Goal: Find specific page/section: Find specific page/section

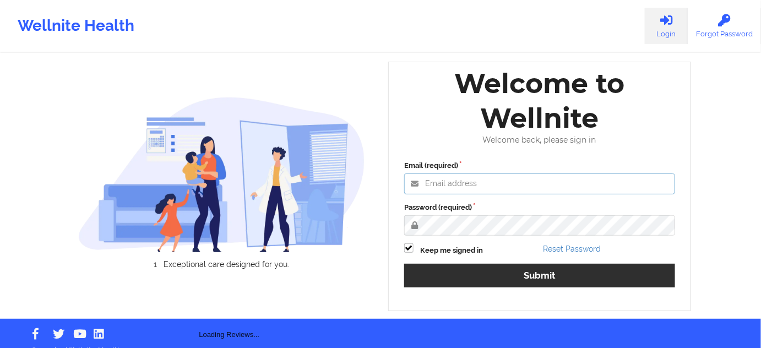
type input "[PERSON_NAME][EMAIL_ADDRESS][PERSON_NAME][DOMAIN_NAME]"
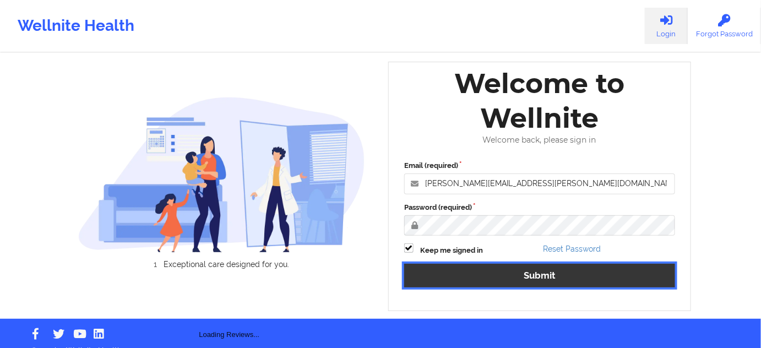
click at [488, 277] on button "Submit" at bounding box center [539, 276] width 271 height 24
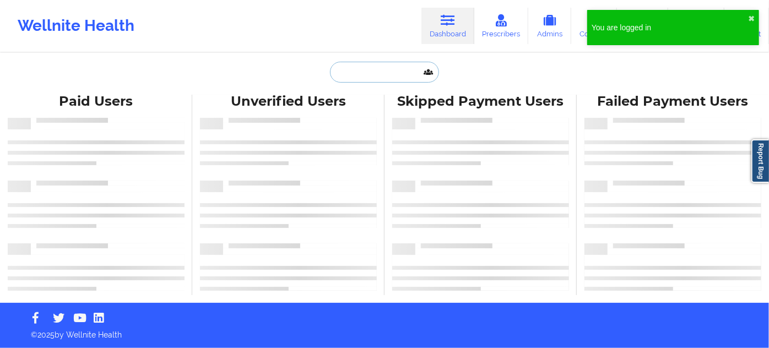
click at [374, 72] on input "text" at bounding box center [384, 72] width 109 height 21
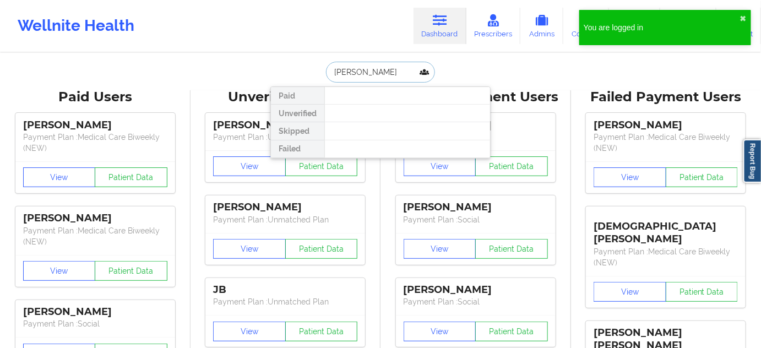
type input "[PERSON_NAME]"
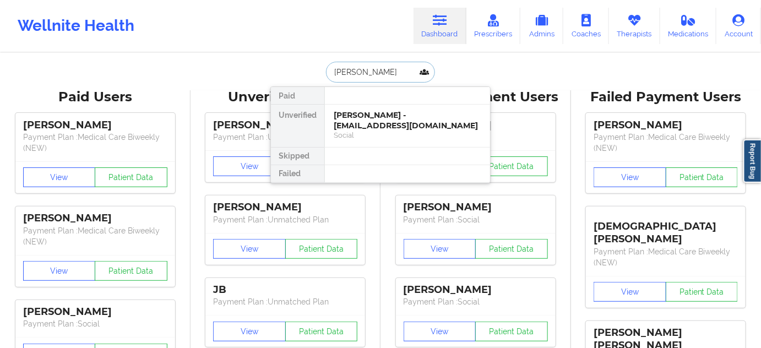
click at [383, 112] on div "Abraham Sabeh - asabeh59@gmail.com" at bounding box center [408, 120] width 148 height 20
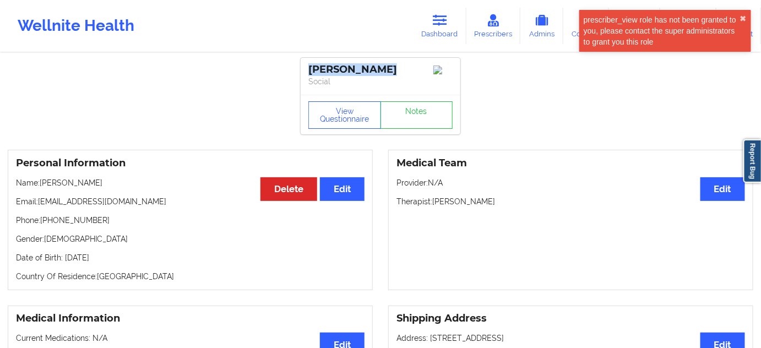
drag, startPoint x: 399, startPoint y: 68, endPoint x: 302, endPoint y: 72, distance: 97.0
click at [302, 72] on div "Abraham Sabeh Social" at bounding box center [381, 76] width 160 height 37
copy div "Abraham Sabeh"
click at [421, 117] on link "Notes" at bounding box center [416, 115] width 73 height 28
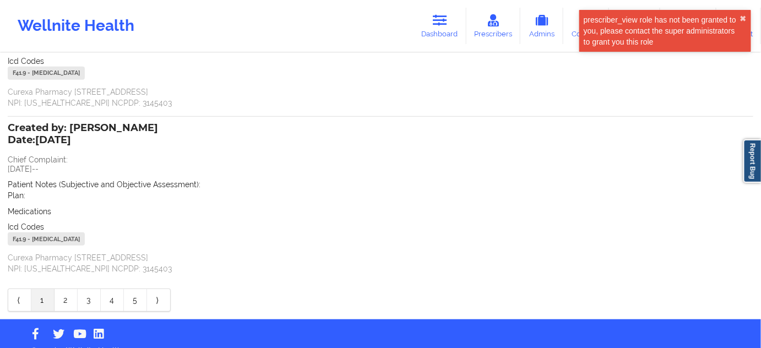
scroll to position [181, 0]
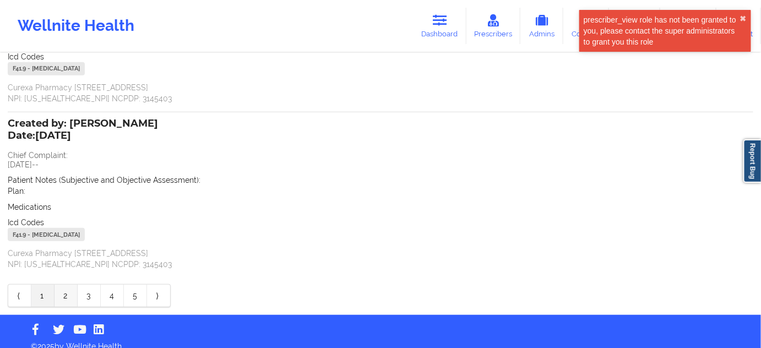
click at [64, 287] on link "2" at bounding box center [66, 296] width 23 height 22
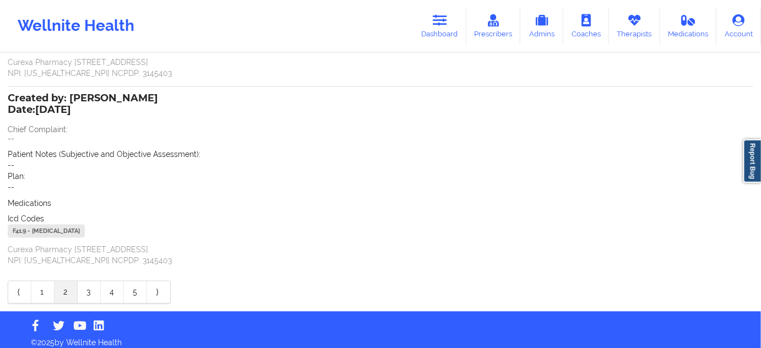
scroll to position [595, 0]
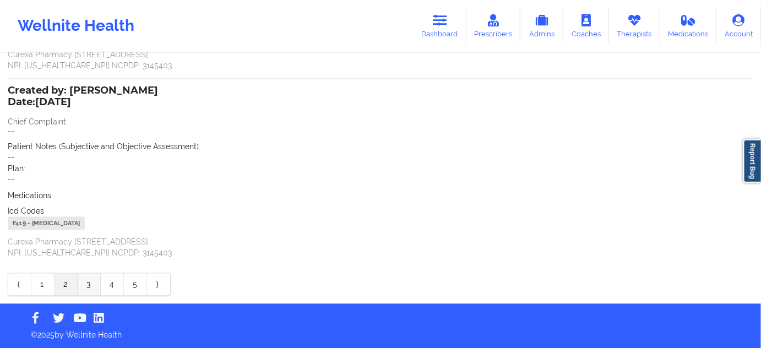
click at [90, 281] on link "3" at bounding box center [89, 285] width 23 height 22
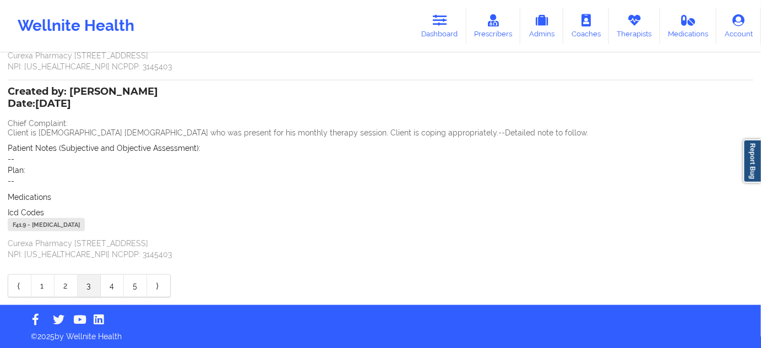
scroll to position [225, 0]
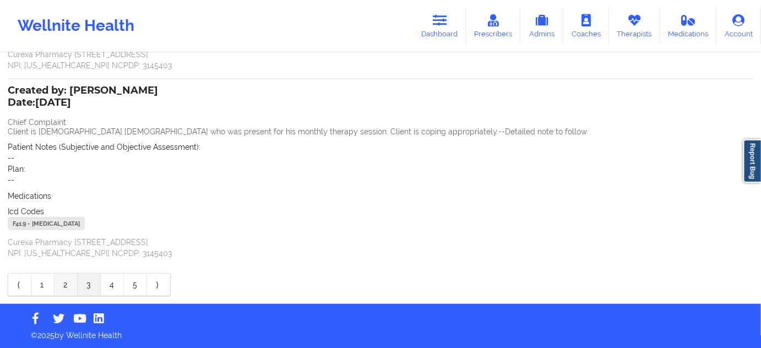
click at [72, 287] on link "2" at bounding box center [66, 285] width 23 height 22
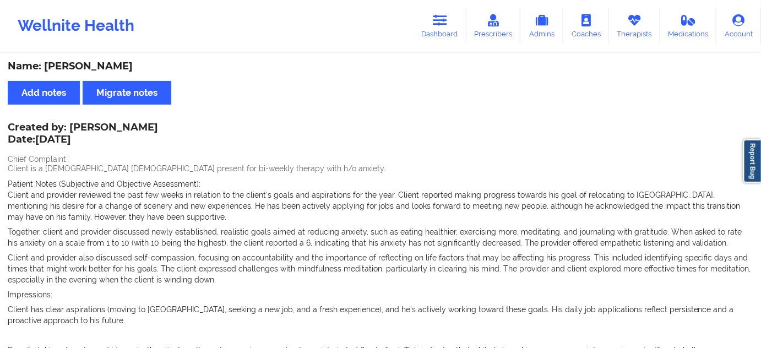
scroll to position [0, 0]
drag, startPoint x: 454, startPoint y: 26, endPoint x: 439, endPoint y: 47, distance: 25.2
click at [454, 26] on link "Dashboard" at bounding box center [439, 26] width 53 height 36
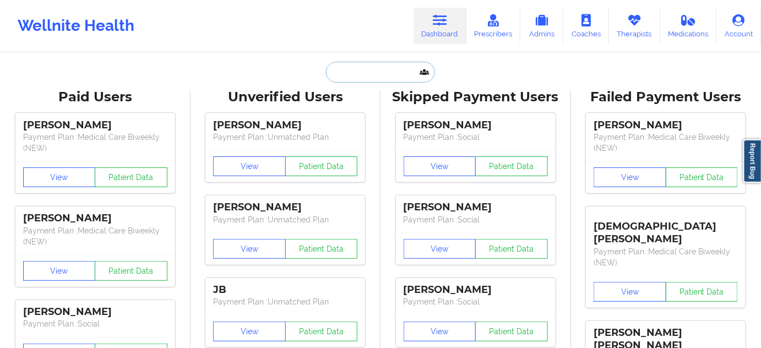
click at [390, 79] on input "text" at bounding box center [380, 72] width 109 height 21
paste input "inadvertently"
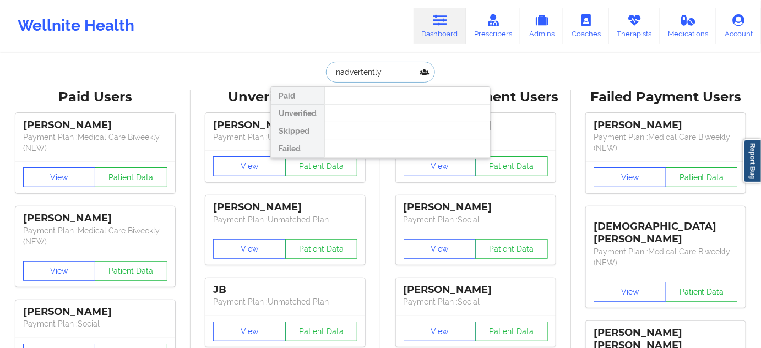
paste input "snm.alvarez@gmail.com"
type input "snm.alvarez@gmail.com"
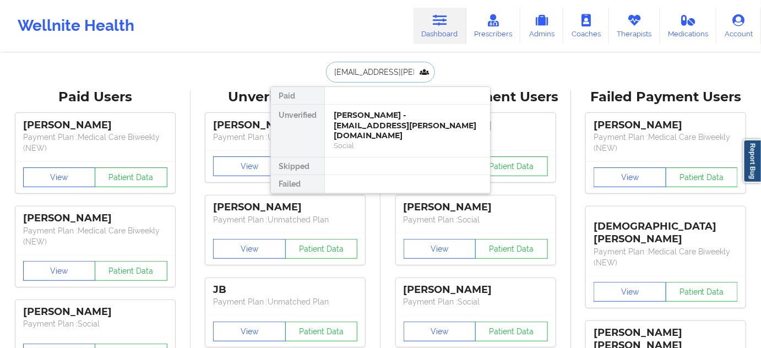
click at [385, 118] on div "Suyapa N Martinez - snm.alvarez@gmail.com" at bounding box center [408, 125] width 148 height 31
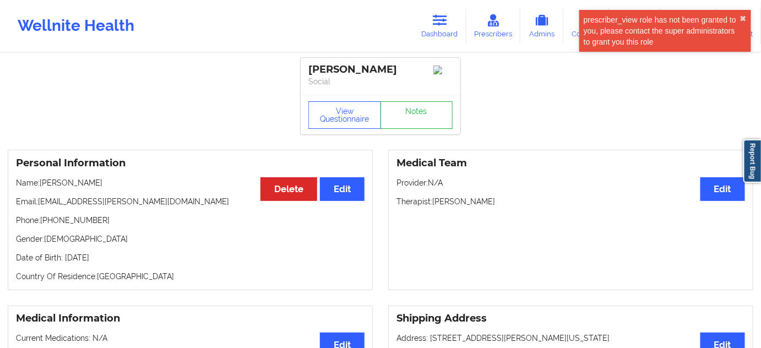
click at [383, 73] on div "Suyapa N Martinez" at bounding box center [380, 69] width 144 height 13
copy div "Martinez"
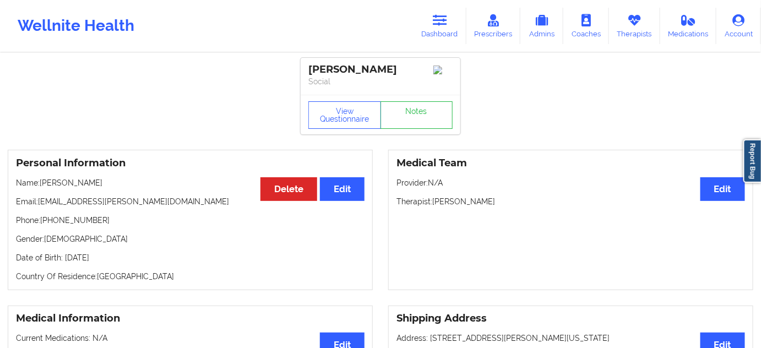
click at [336, 71] on div "Suyapa N Martinez" at bounding box center [380, 69] width 144 height 13
copy div "Suyapa"
click at [389, 68] on div "Suyapa N Martinez" at bounding box center [380, 69] width 144 height 13
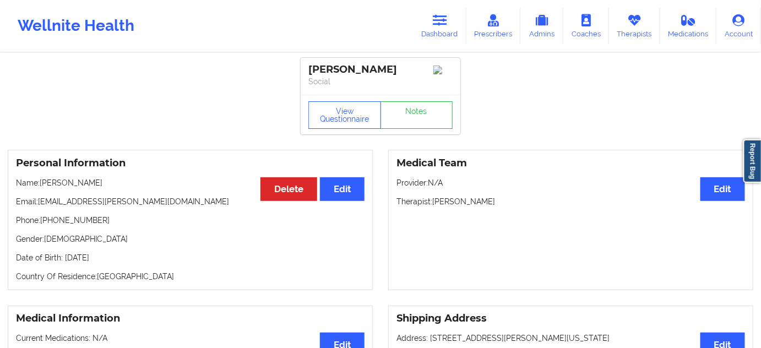
copy div "Martinez"
drag, startPoint x: 305, startPoint y: 68, endPoint x: 413, endPoint y: 66, distance: 108.5
click at [413, 66] on div "Suyapa N Martinez Social" at bounding box center [381, 76] width 160 height 37
copy div "Suyapa N Martinez"
click at [436, 36] on link "Dashboard" at bounding box center [439, 26] width 53 height 36
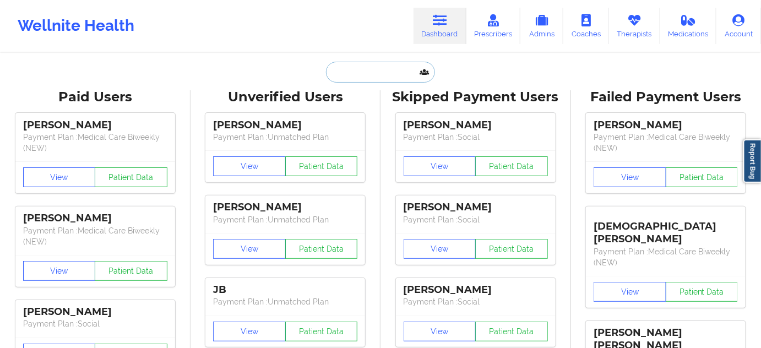
click at [383, 74] on input "text" at bounding box center [380, 72] width 109 height 21
paste input "j.will.pr@gmail.com"
type input "j.will.pr@gmail.com"
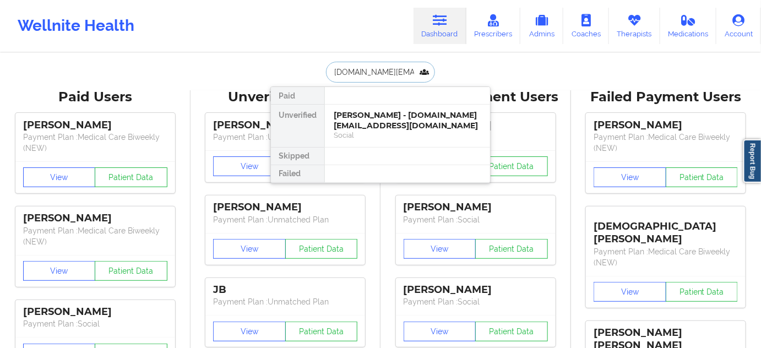
click at [374, 114] on div "Jonathan Williams - j.will.pr@gmail.com" at bounding box center [408, 120] width 148 height 20
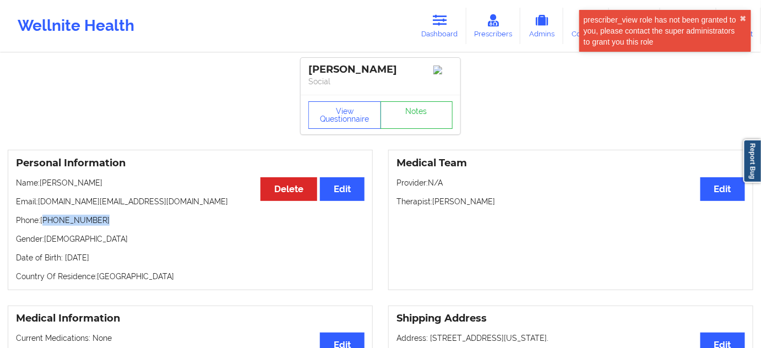
drag, startPoint x: 45, startPoint y: 222, endPoint x: 127, endPoint y: 213, distance: 83.1
click at [127, 213] on div "Personal Information Edit Delete Name: Jonathan Williams Email: j.will.pr@gmail…" at bounding box center [190, 220] width 365 height 140
copy p "1941-779-5390"
click at [382, 73] on div "Jonathan Williams" at bounding box center [380, 69] width 144 height 13
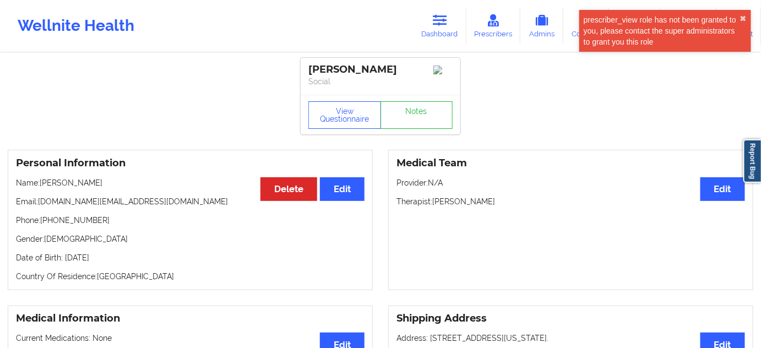
copy div "Williams"
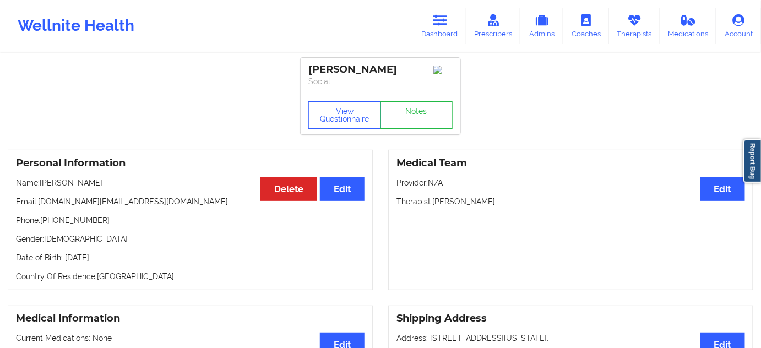
click at [367, 95] on div "Jonathan Williams Social" at bounding box center [381, 76] width 160 height 37
drag, startPoint x: 305, startPoint y: 67, endPoint x: 410, endPoint y: 65, distance: 104.6
click at [410, 65] on div "Jonathan Williams Social" at bounding box center [381, 76] width 160 height 37
copy div "Jonathan Williams"
drag, startPoint x: 39, startPoint y: 206, endPoint x: 121, endPoint y: 206, distance: 82.0
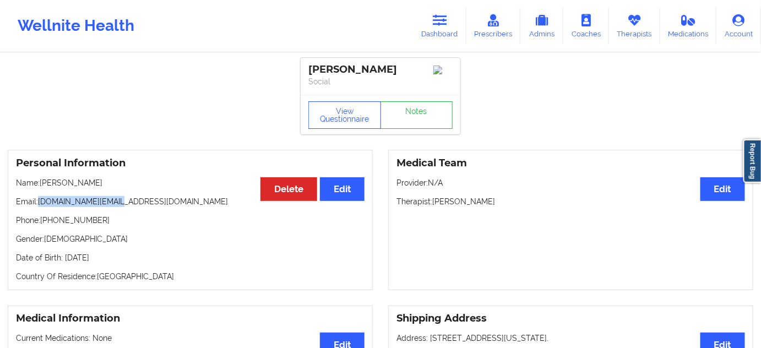
click at [121, 206] on p "Email: j.will.pr@gmail.com" at bounding box center [190, 201] width 348 height 11
copy p "j.will.pr@gmail.com"
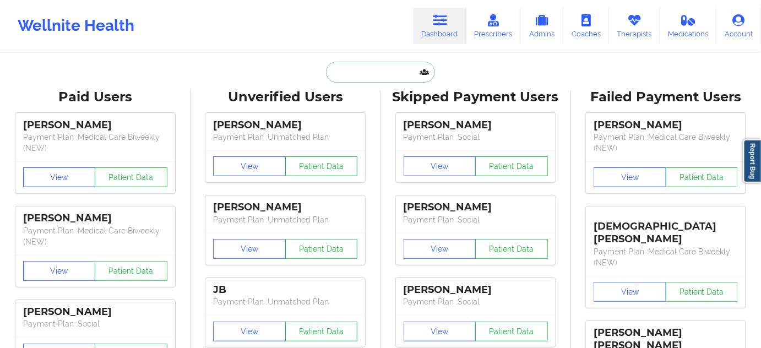
click at [366, 73] on input "text" at bounding box center [380, 72] width 109 height 21
